Goal: Understand process/instructions

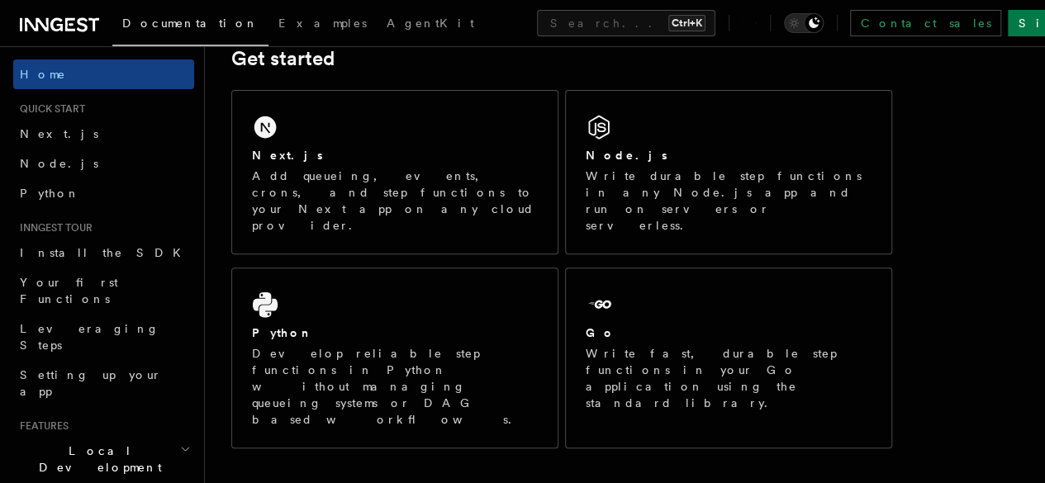
scroll to position [254, 0]
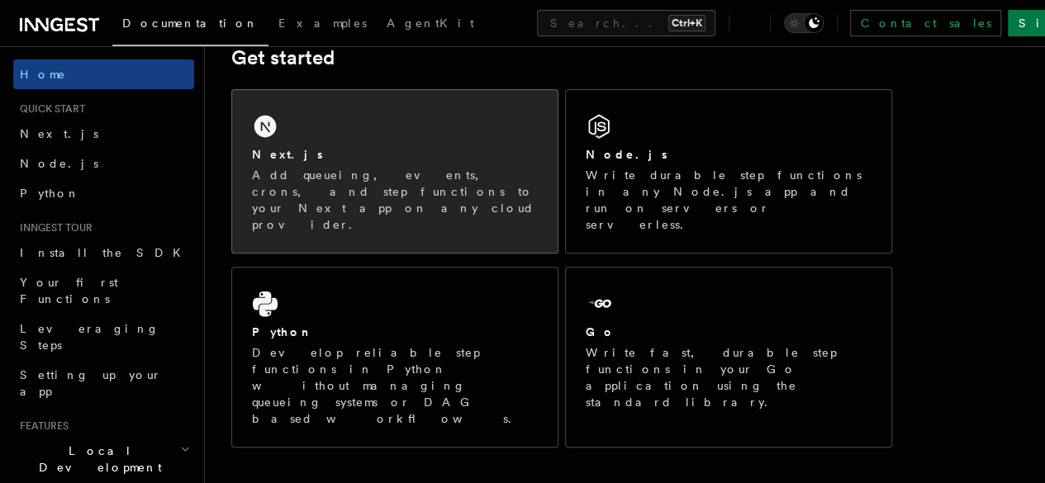
click at [336, 213] on p "Add queueing, events, crons, and step functions to your Next app on any cloud p…" at bounding box center [395, 200] width 286 height 66
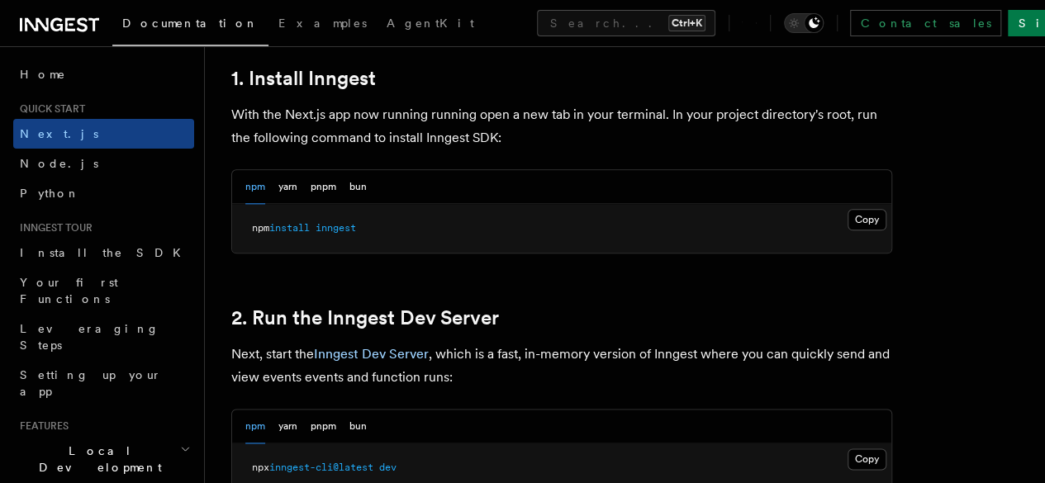
scroll to position [942, 0]
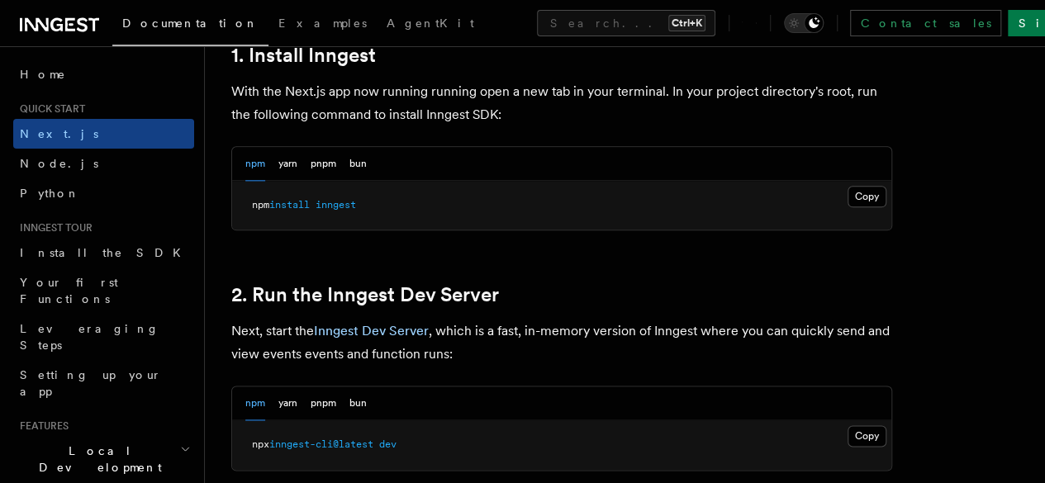
drag, startPoint x: 0, startPoint y: 0, endPoint x: 557, endPoint y: 282, distance: 623.7
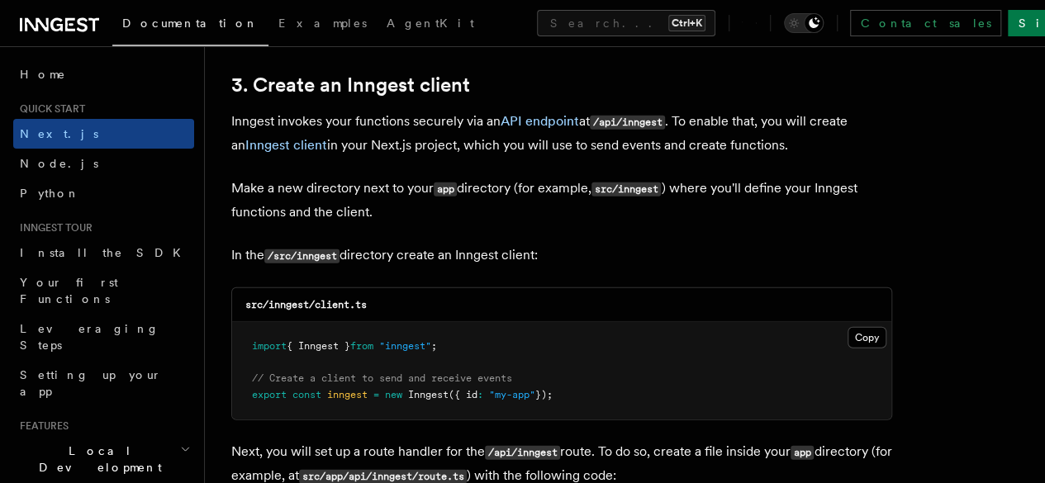
scroll to position [1944, 0]
click at [847, 331] on button "Copy Copied" at bounding box center [866, 336] width 39 height 21
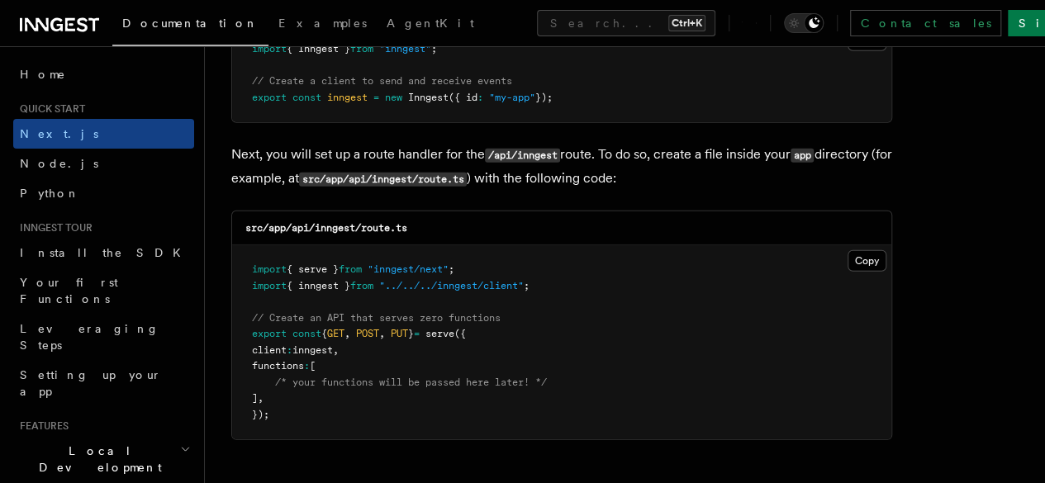
scroll to position [2251, 0]
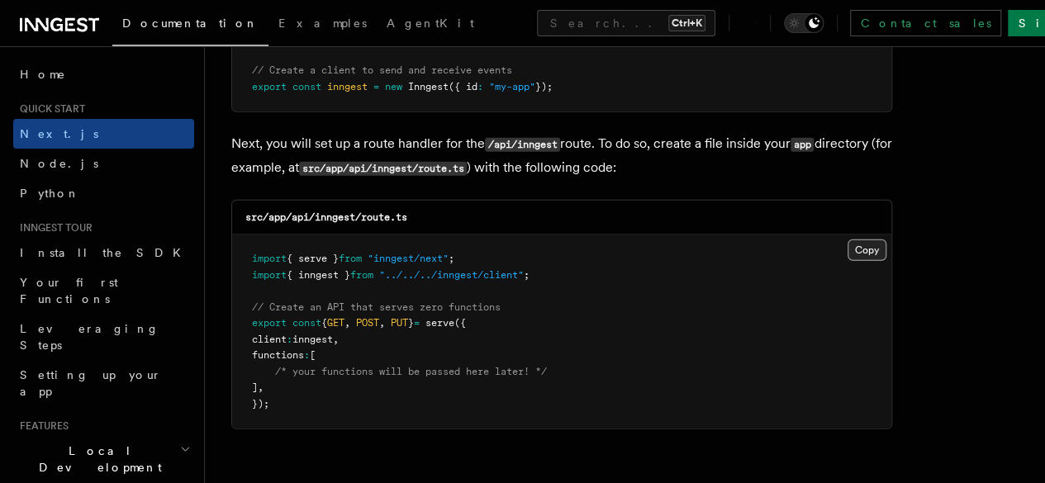
click at [847, 239] on button "Copy Copied" at bounding box center [866, 249] width 39 height 21
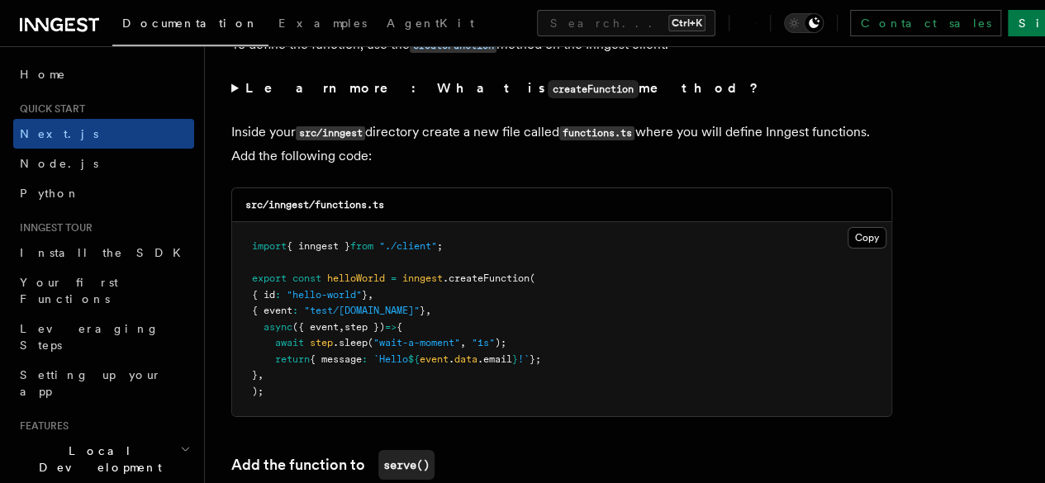
scroll to position [2877, 0]
click at [847, 226] on button "Copy Copied" at bounding box center [866, 236] width 39 height 21
